Goal: Task Accomplishment & Management: Manage account settings

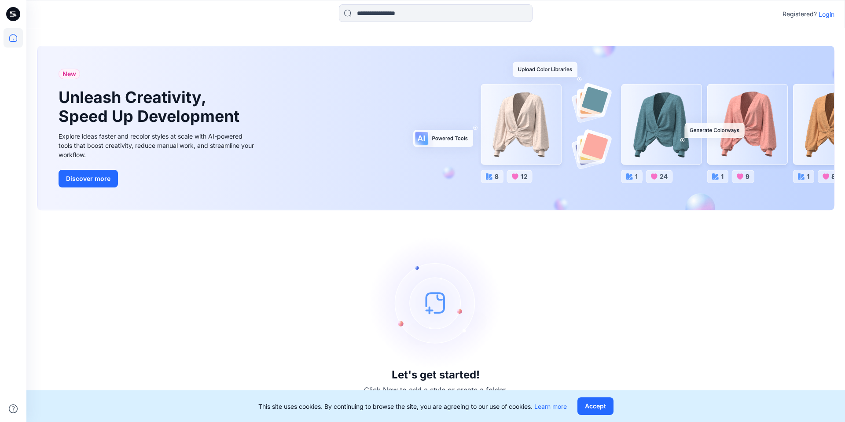
click at [821, 18] on p "Login" at bounding box center [827, 14] width 16 height 9
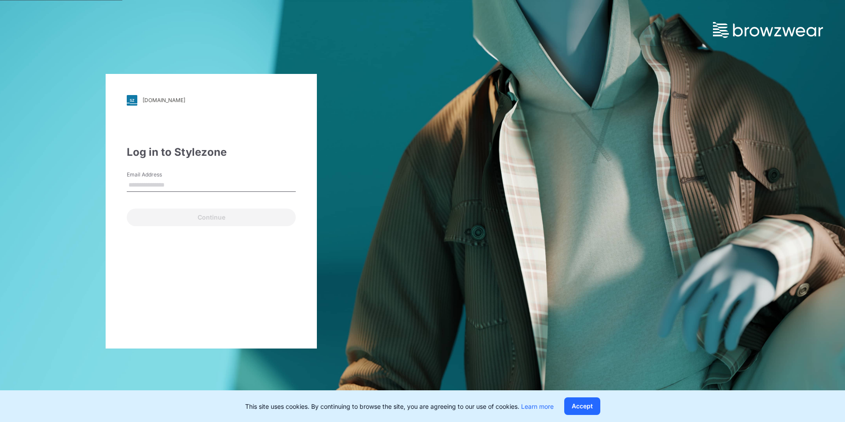
click at [202, 183] on input "Email Address" at bounding box center [211, 185] width 169 height 13
type input "**********"
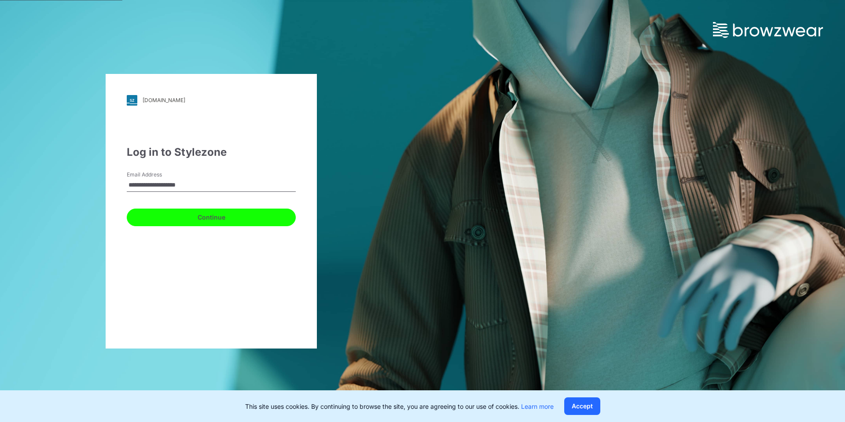
click at [197, 222] on button "Continue" at bounding box center [211, 218] width 169 height 18
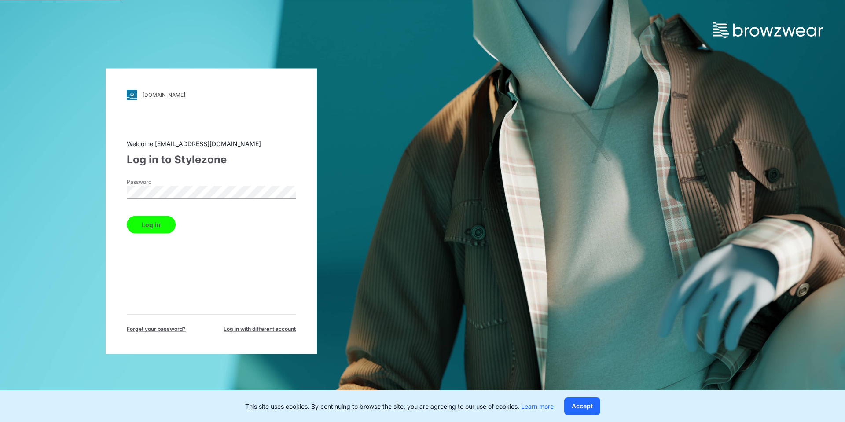
click at [127, 216] on button "Log in" at bounding box center [151, 225] width 49 height 18
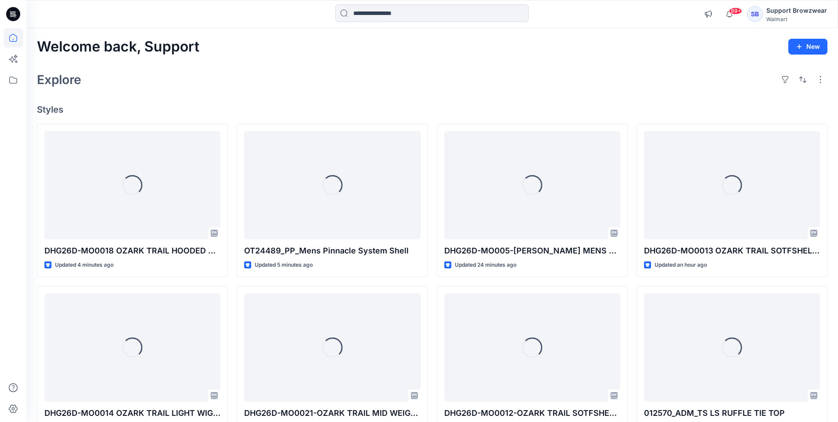
click at [756, 15] on div "SB" at bounding box center [755, 14] width 16 height 16
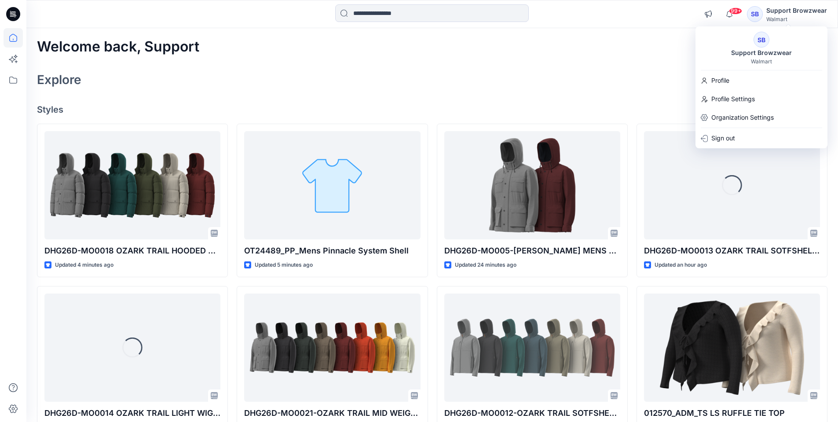
click at [760, 51] on div "Support Browzwear" at bounding box center [761, 53] width 71 height 11
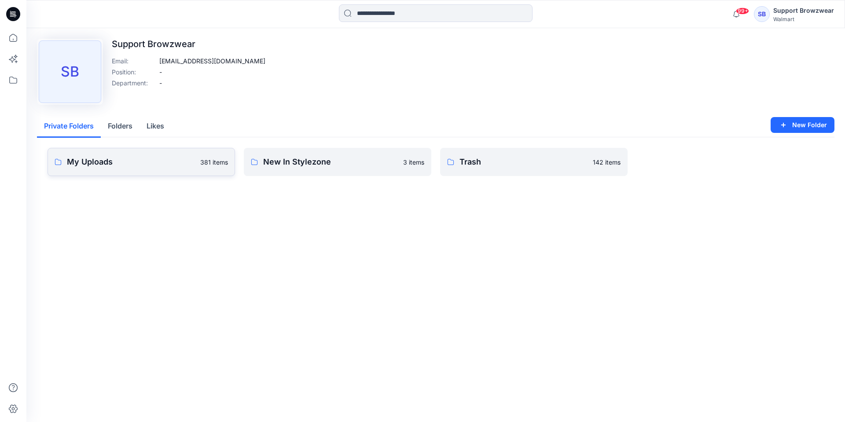
click at [170, 159] on p "My Uploads" at bounding box center [131, 162] width 128 height 12
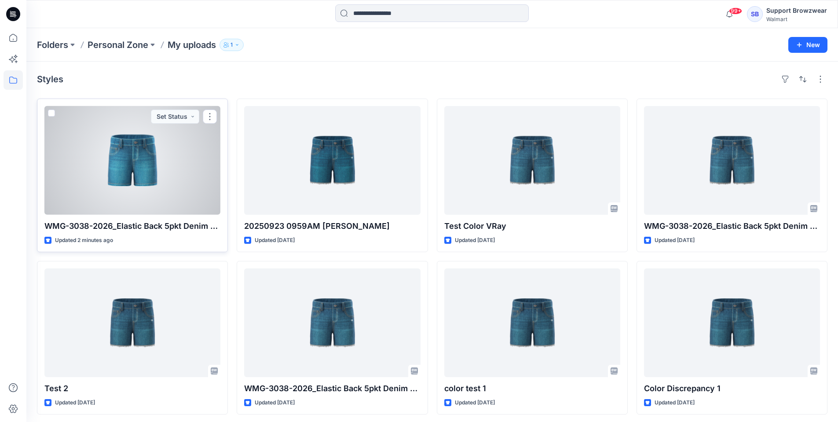
click at [199, 186] on div at bounding box center [132, 160] width 176 height 109
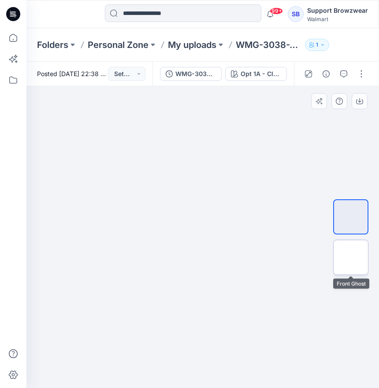
click at [350, 257] on img at bounding box center [350, 257] width 0 height 0
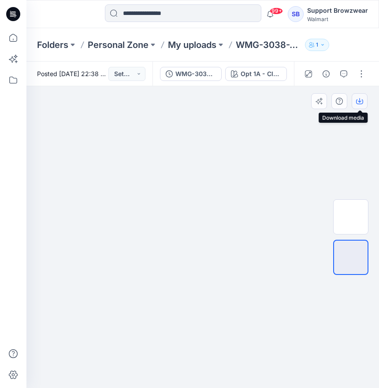
click at [357, 105] on button "button" at bounding box center [359, 101] width 16 height 16
click at [253, 176] on img at bounding box center [202, 176] width 115 height 0
